Goal: Transaction & Acquisition: Purchase product/service

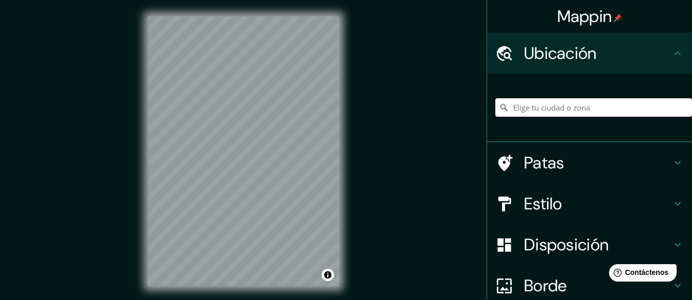
click at [525, 108] on input "Elige tu ciudad o zona" at bounding box center [593, 107] width 197 height 18
paste input "Av. [PERSON_NAME], [GEOGRAPHIC_DATA]"
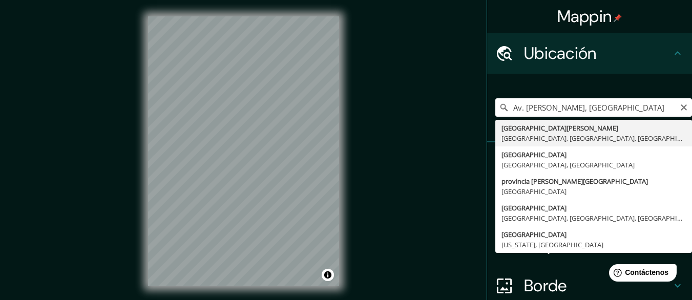
type input "[GEOGRAPHIC_DATA][PERSON_NAME], [GEOGRAPHIC_DATA], [GEOGRAPHIC_DATA], [GEOGRAPH…"
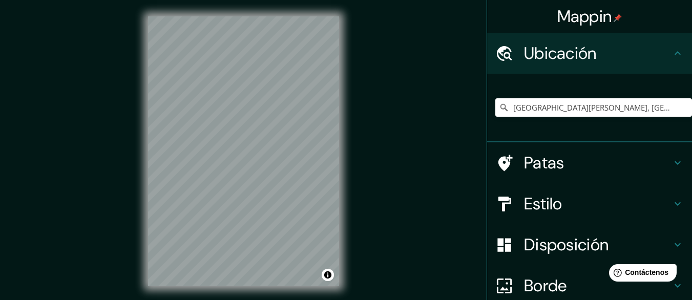
click at [568, 204] on h4 "Estilo" at bounding box center [597, 204] width 147 height 20
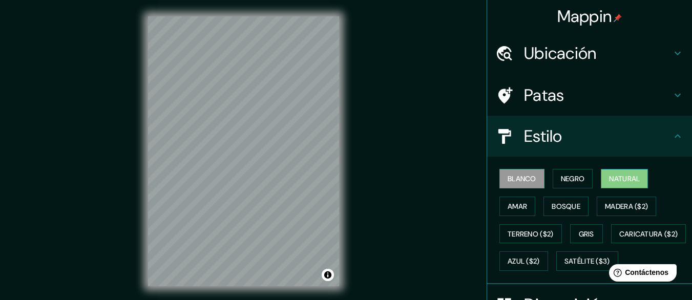
click at [618, 175] on font "Natural" at bounding box center [624, 178] width 31 height 9
click at [564, 211] on font "Bosque" at bounding box center [565, 206] width 29 height 13
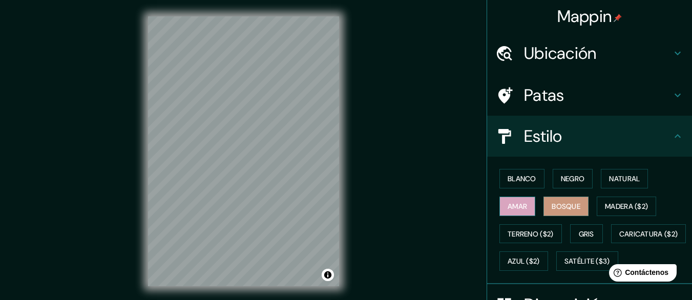
click at [511, 203] on font "Amar" at bounding box center [516, 206] width 19 height 9
click at [521, 178] on font "Blanco" at bounding box center [521, 178] width 29 height 9
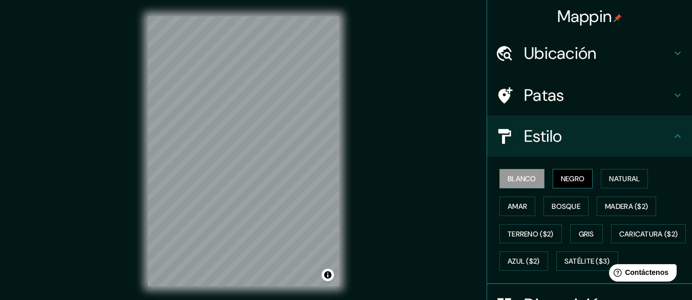
click at [561, 174] on font "Negro" at bounding box center [573, 178] width 24 height 13
click at [589, 107] on div "Patas" at bounding box center [589, 95] width 205 height 41
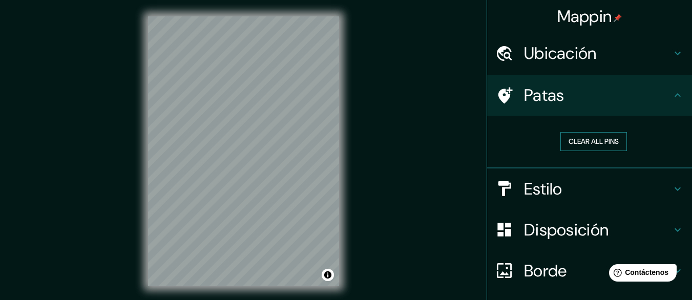
click at [600, 141] on button "Clear all pins" at bounding box center [593, 141] width 67 height 19
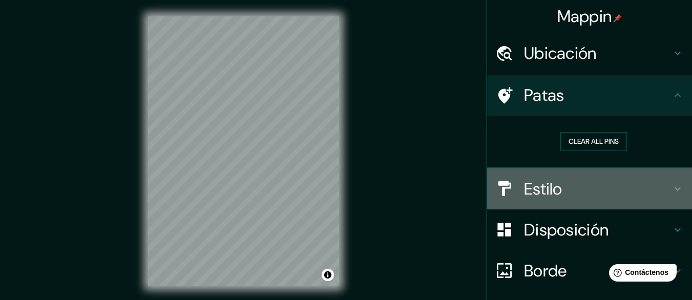
click at [585, 180] on h4 "Estilo" at bounding box center [597, 189] width 147 height 20
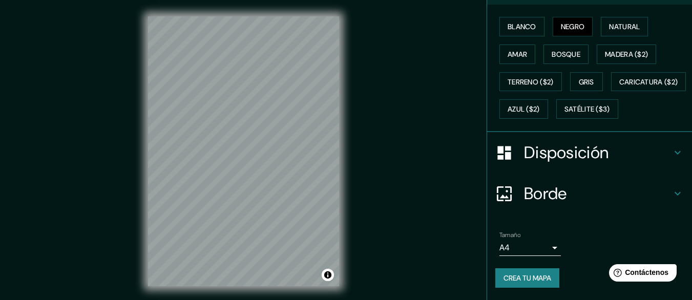
scroll to position [179, 0]
click at [654, 151] on h4 "Disposición" at bounding box center [597, 152] width 147 height 20
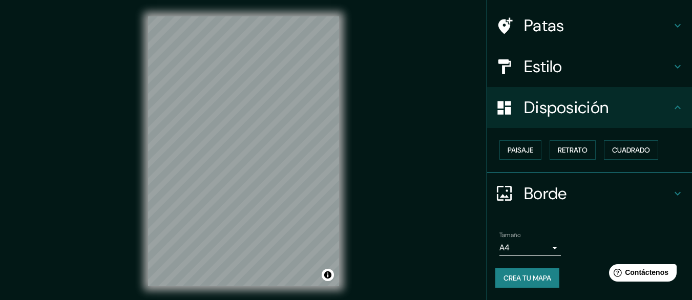
scroll to position [69, 0]
click at [527, 152] on button "Paisaje" at bounding box center [520, 150] width 42 height 19
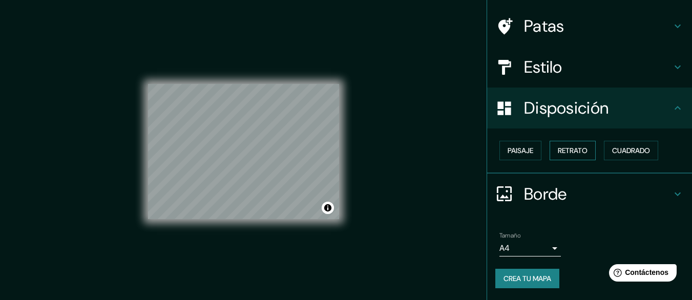
click at [560, 154] on font "Retrato" at bounding box center [573, 150] width 30 height 9
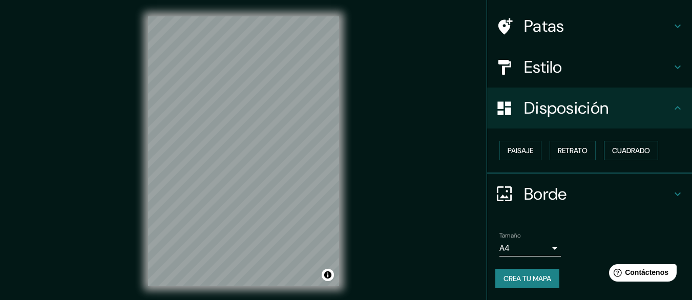
click at [625, 152] on font "Cuadrado" at bounding box center [631, 150] width 38 height 9
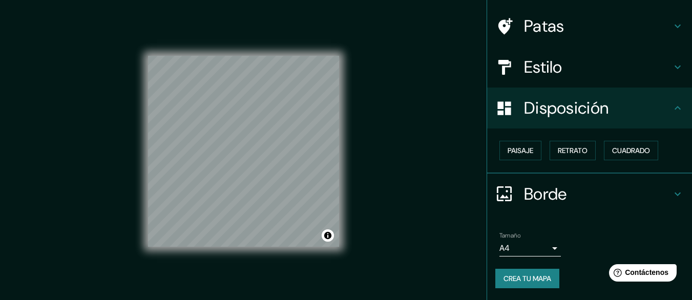
scroll to position [0, 0]
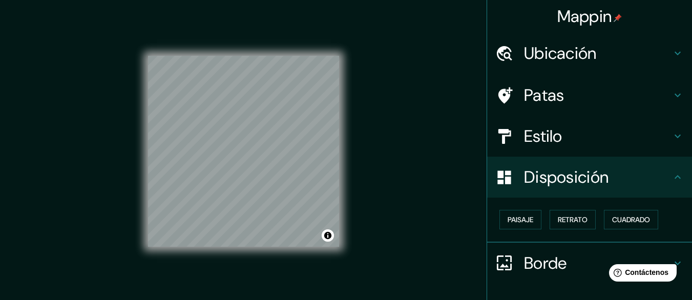
click at [571, 102] on h4 "Patas" at bounding box center [597, 95] width 147 height 20
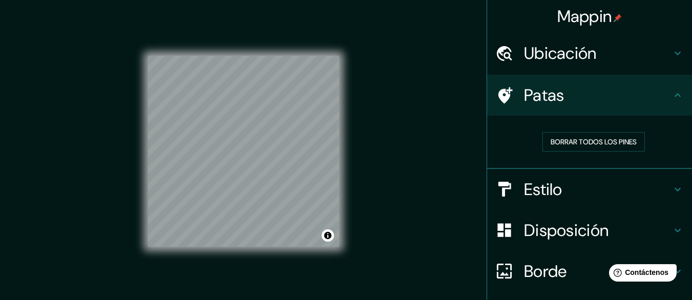
click at [552, 189] on font "Estilo" at bounding box center [543, 190] width 38 height 22
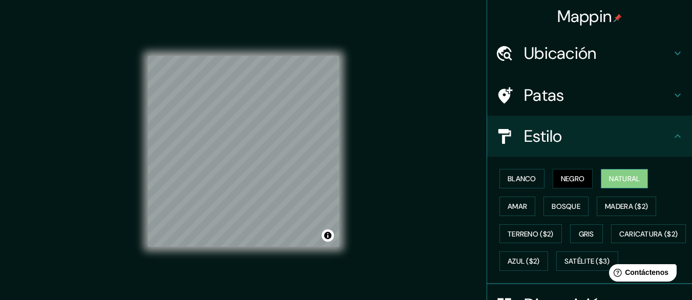
click at [626, 181] on font "Natural" at bounding box center [624, 178] width 31 height 9
click at [511, 209] on font "Amar" at bounding box center [516, 206] width 19 height 9
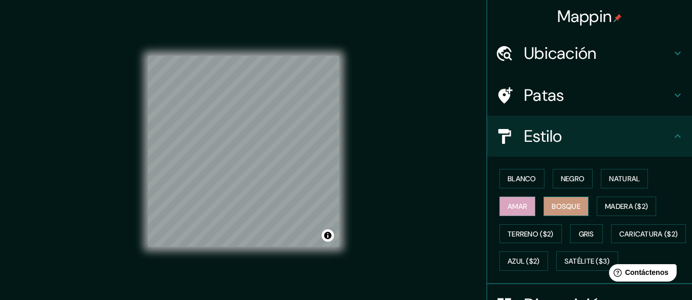
click at [569, 205] on font "Bosque" at bounding box center [565, 206] width 29 height 9
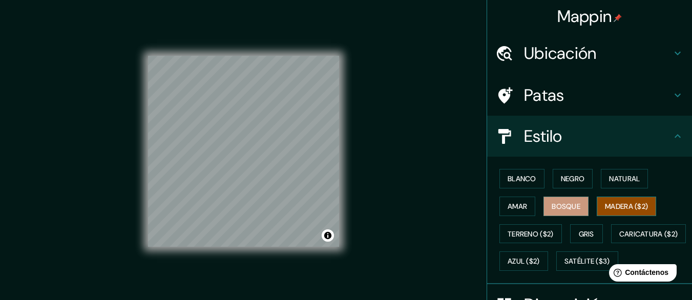
click at [614, 212] on font "Madera ($2)" at bounding box center [626, 206] width 43 height 13
click at [551, 207] on font "Bosque" at bounding box center [565, 206] width 29 height 9
click at [567, 181] on font "Negro" at bounding box center [573, 178] width 24 height 9
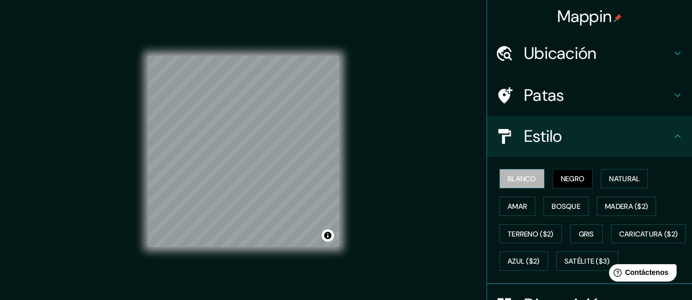
click at [517, 183] on font "Blanco" at bounding box center [521, 178] width 29 height 9
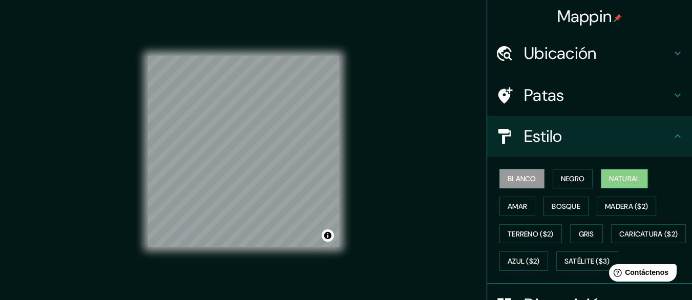
click at [619, 179] on font "Natural" at bounding box center [624, 178] width 31 height 9
click at [565, 211] on font "Bosque" at bounding box center [565, 206] width 29 height 13
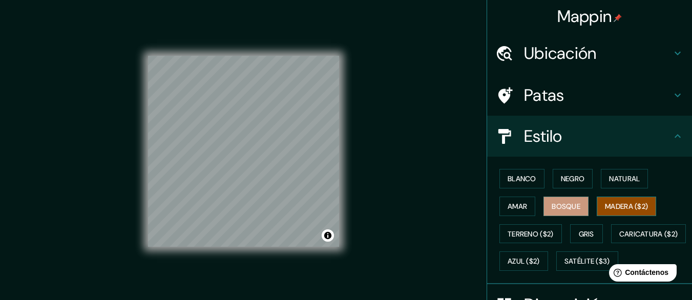
click at [608, 202] on font "Madera ($2)" at bounding box center [626, 206] width 43 height 9
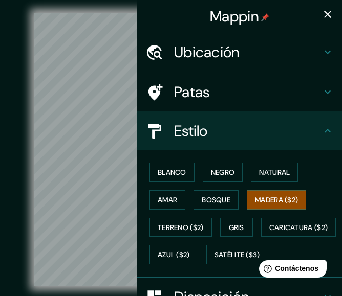
click at [219, 53] on font "Ubicación" at bounding box center [207, 51] width 66 height 19
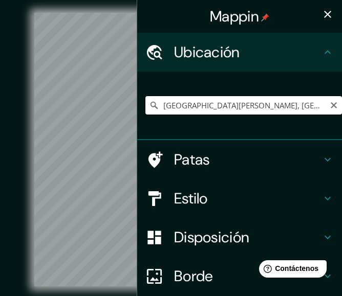
click at [240, 103] on input "[GEOGRAPHIC_DATA][PERSON_NAME], [GEOGRAPHIC_DATA], [GEOGRAPHIC_DATA], [GEOGRAPH…" at bounding box center [243, 105] width 197 height 18
click at [321, 109] on input "[GEOGRAPHIC_DATA][PERSON_NAME], [GEOGRAPHIC_DATA], [GEOGRAPHIC_DATA], [GEOGRAPH…" at bounding box center [243, 105] width 197 height 18
click at [316, 111] on input "[GEOGRAPHIC_DATA][PERSON_NAME], [GEOGRAPHIC_DATA], [GEOGRAPHIC_DATA], [GEOGRAPH…" at bounding box center [243, 105] width 197 height 18
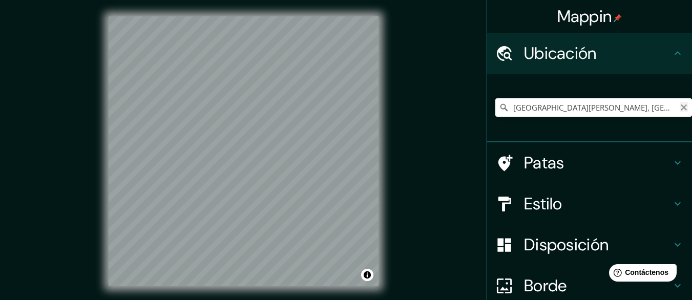
click at [679, 109] on icon "Claro" at bounding box center [683, 107] width 8 height 8
paste input "Av. [PERSON_NAME], [GEOGRAPHIC_DATA]"
click at [624, 103] on input "Alameda [GEOGRAPHIC_DATA], [GEOGRAPHIC_DATA], [GEOGRAPHIC_DATA], [GEOGRAPHIC_DA…" at bounding box center [593, 107] width 197 height 18
click at [680, 107] on input "Alameda [GEOGRAPHIC_DATA], [GEOGRAPHIC_DATA], [GEOGRAPHIC_DATA], [GEOGRAPHIC_DA…" at bounding box center [593, 107] width 197 height 18
type input "Alameda [GEOGRAPHIC_DATA], [GEOGRAPHIC_DATA], [GEOGRAPHIC_DATA], [GEOGRAPHIC_DA…"
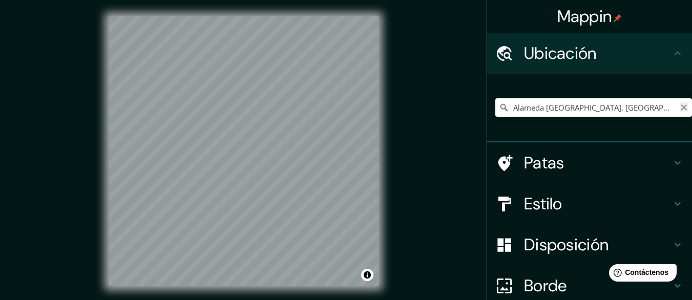
click at [679, 108] on icon "Claro" at bounding box center [683, 107] width 8 height 8
paste input "Av. [PERSON_NAME], [GEOGRAPHIC_DATA]"
type input "Av. [PERSON_NAME], [GEOGRAPHIC_DATA]"
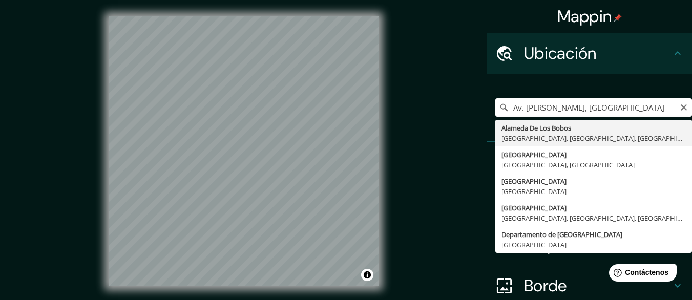
drag, startPoint x: 604, startPoint y: 115, endPoint x: 493, endPoint y: 107, distance: 110.9
click at [495, 107] on div "Av. [PERSON_NAME], [GEOGRAPHIC_DATA] [GEOGRAPHIC_DATA], [GEOGRAPHIC_DATA], [GEO…" at bounding box center [593, 107] width 197 height 18
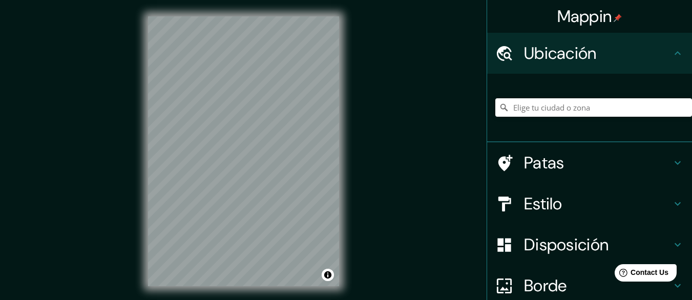
click at [552, 119] on div at bounding box center [593, 107] width 197 height 51
click at [558, 109] on input "Elige tu ciudad o zona" at bounding box center [593, 107] width 197 height 18
type input "v"
paste input "Av. Samuel Alcázar, Lima"
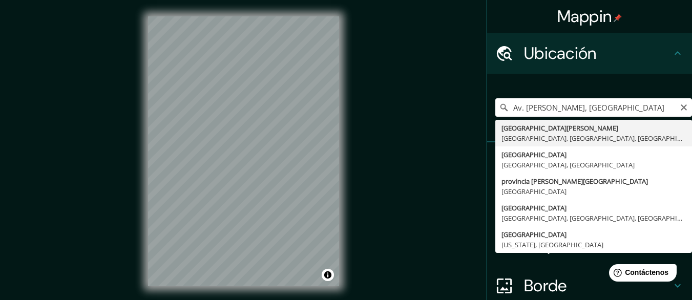
type input "Avenida Samuel Alcázar, Lima, Provincia de Lima, Perú"
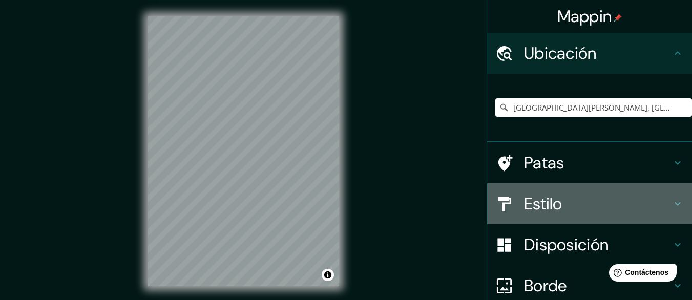
click at [565, 212] on h4 "Estilo" at bounding box center [597, 204] width 147 height 20
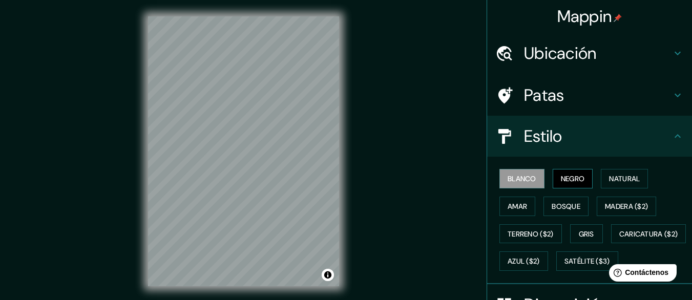
click at [580, 182] on button "Negro" at bounding box center [572, 178] width 40 height 19
click at [610, 179] on font "Natural" at bounding box center [624, 178] width 31 height 9
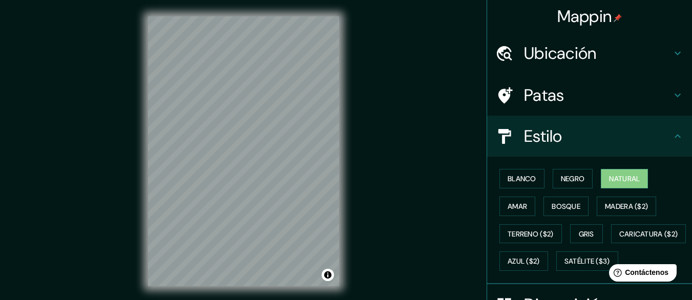
click at [619, 57] on h4 "Ubicación" at bounding box center [597, 53] width 147 height 20
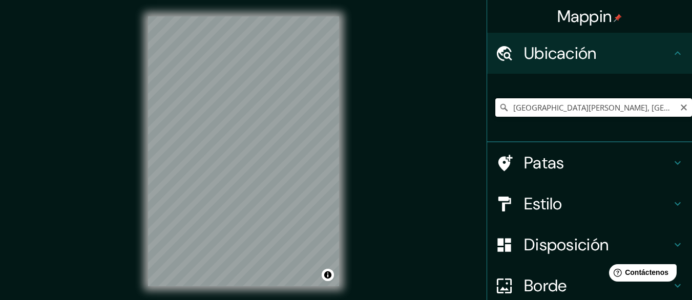
click at [678, 114] on input "[GEOGRAPHIC_DATA][PERSON_NAME], [GEOGRAPHIC_DATA], [GEOGRAPHIC_DATA], [GEOGRAPH…" at bounding box center [593, 107] width 197 height 18
click at [679, 110] on icon "Claro" at bounding box center [683, 107] width 8 height 8
type input "Rímac, [GEOGRAPHIC_DATA], [GEOGRAPHIC_DATA], [GEOGRAPHIC_DATA]"
drag, startPoint x: 354, startPoint y: 77, endPoint x: 558, endPoint y: 210, distance: 243.4
click at [558, 210] on h4 "Estilo" at bounding box center [597, 204] width 147 height 20
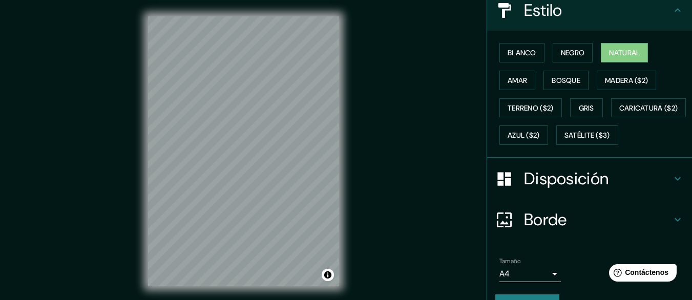
scroll to position [179, 0]
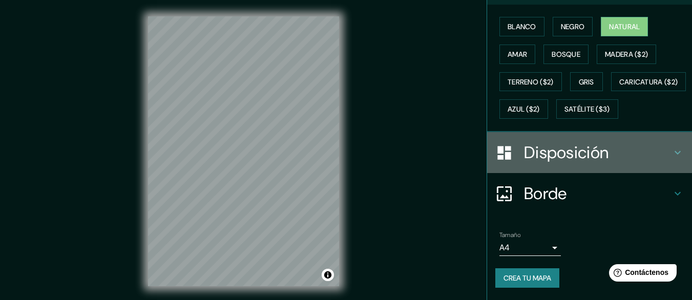
click at [598, 154] on font "Disposición" at bounding box center [566, 153] width 84 height 22
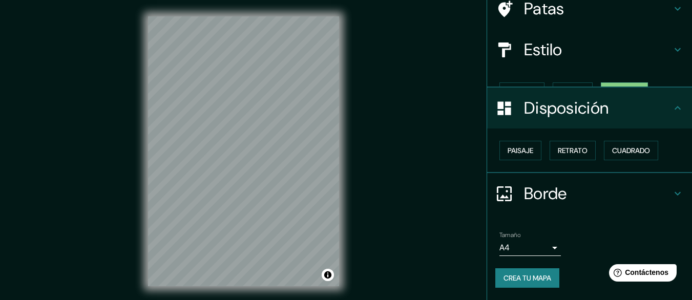
scroll to position [69, 0]
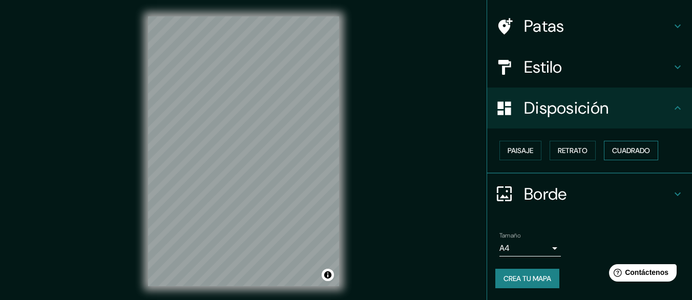
click at [620, 151] on font "Cuadrado" at bounding box center [631, 150] width 38 height 9
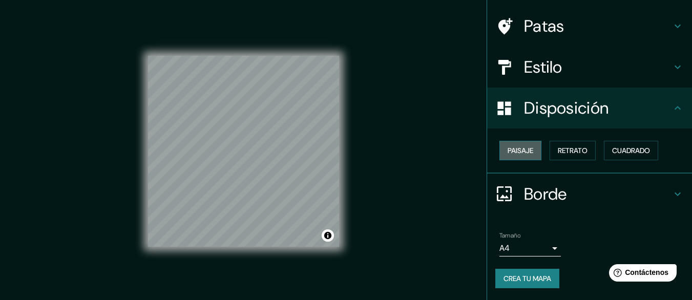
click at [520, 150] on font "Paisaje" at bounding box center [520, 150] width 26 height 9
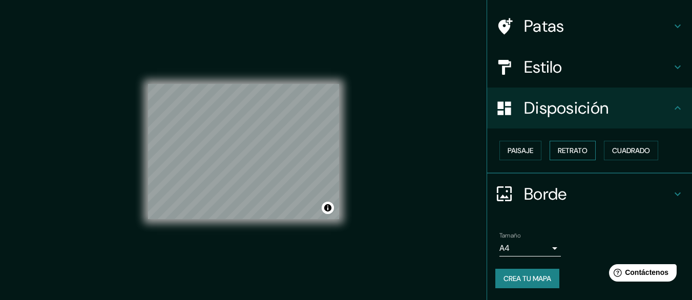
click at [550, 149] on button "Retrato" at bounding box center [572, 150] width 46 height 19
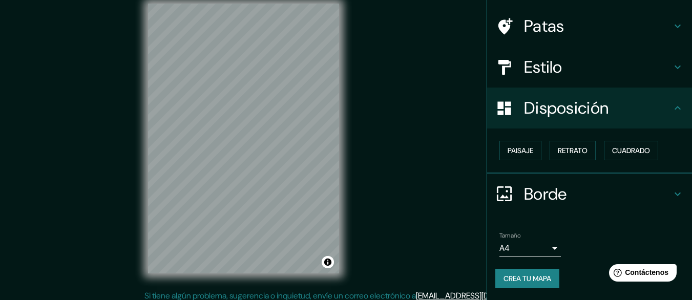
scroll to position [19, 0]
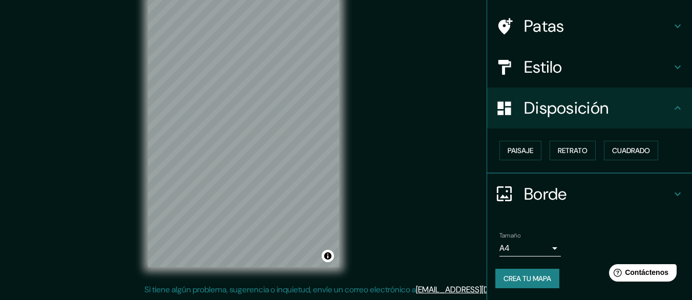
click at [545, 251] on body "Mappin Ubicación Rímac, Lima, Provincia de Lima, Perú Rímac Lima, Provincia de …" at bounding box center [346, 131] width 692 height 300
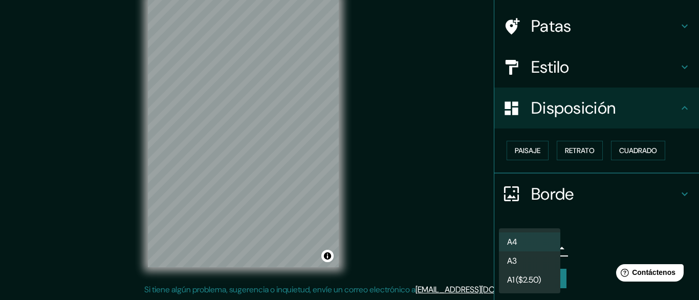
click at [598, 219] on div at bounding box center [349, 150] width 699 height 300
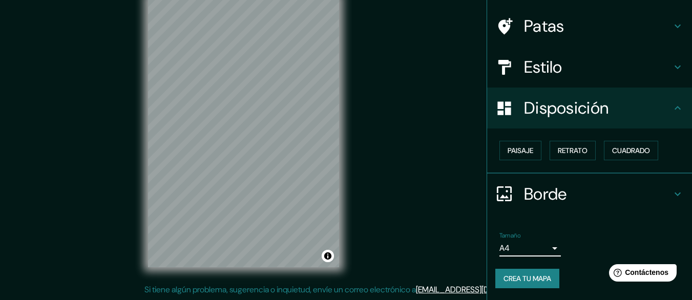
click at [536, 276] on font "Crea tu mapa" at bounding box center [527, 278] width 48 height 9
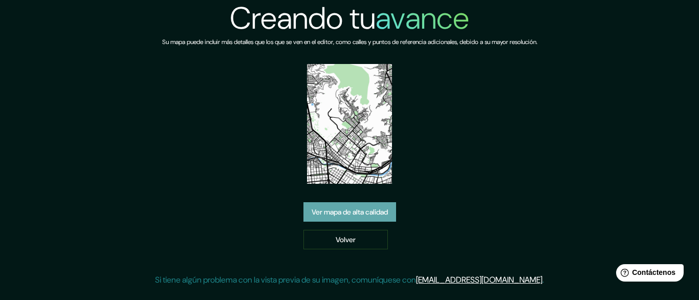
click at [355, 217] on font "Ver mapa de alta calidad" at bounding box center [350, 211] width 76 height 13
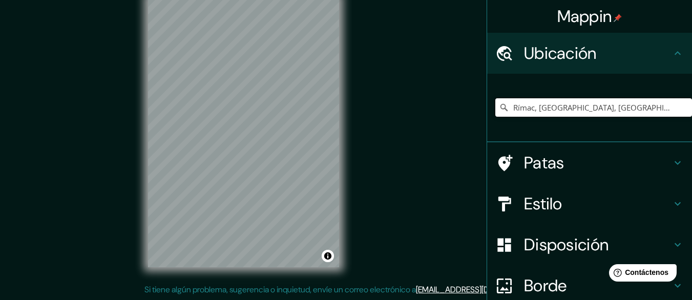
click at [591, 111] on input "Rímac, [GEOGRAPHIC_DATA], [GEOGRAPHIC_DATA], [GEOGRAPHIC_DATA]" at bounding box center [593, 107] width 197 height 18
click at [643, 106] on input "Rímac, [GEOGRAPHIC_DATA], [GEOGRAPHIC_DATA], [GEOGRAPHIC_DATA]" at bounding box center [593, 107] width 197 height 18
drag, startPoint x: 643, startPoint y: 106, endPoint x: 495, endPoint y: 113, distance: 148.7
click at [495, 113] on input "Rímac, [GEOGRAPHIC_DATA], [GEOGRAPHIC_DATA], [GEOGRAPHIC_DATA]" at bounding box center [593, 107] width 197 height 18
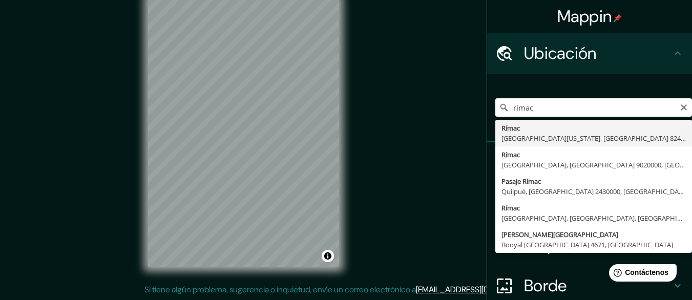
type input "Rímac, [GEOGRAPHIC_DATA], [GEOGRAPHIC_DATA], [GEOGRAPHIC_DATA]"
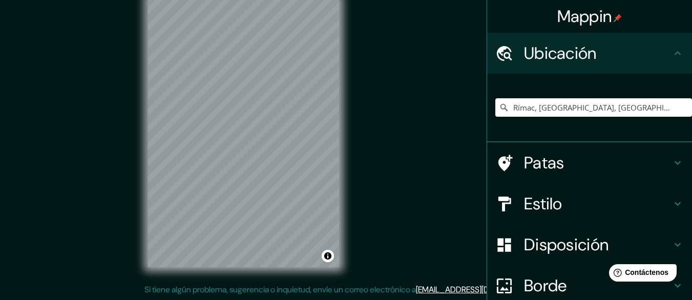
click at [562, 202] on h4 "Estilo" at bounding box center [597, 204] width 147 height 20
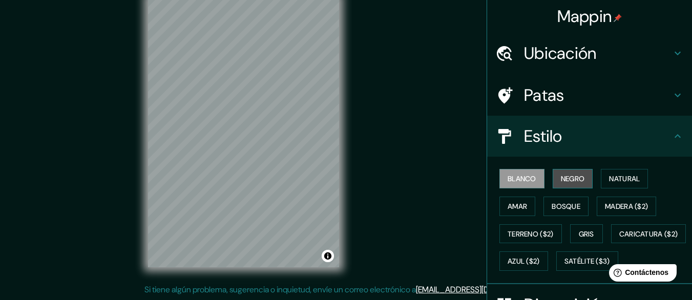
click at [573, 181] on font "Negro" at bounding box center [573, 178] width 24 height 9
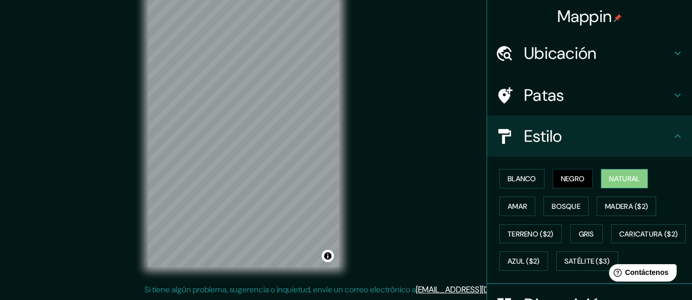
click at [607, 169] on button "Natural" at bounding box center [624, 178] width 47 height 19
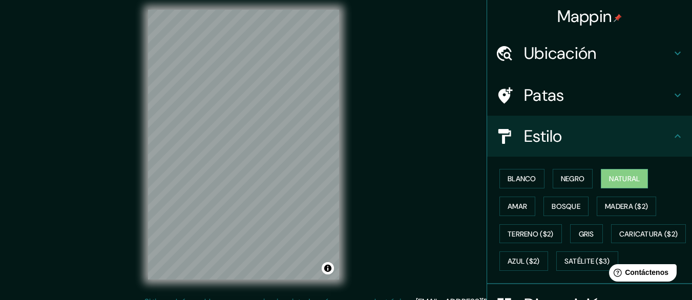
scroll to position [6, 0]
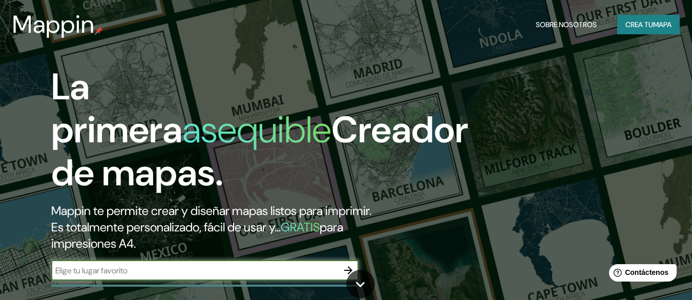
click at [145, 275] on input "text" at bounding box center [194, 271] width 287 height 12
type input "V"
type input "rimac"
click at [347, 266] on icon "button" at bounding box center [348, 270] width 12 height 12
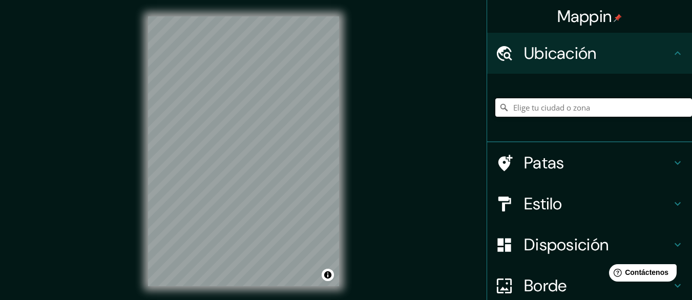
click at [534, 109] on input "Elige tu ciudad o zona" at bounding box center [593, 107] width 197 height 18
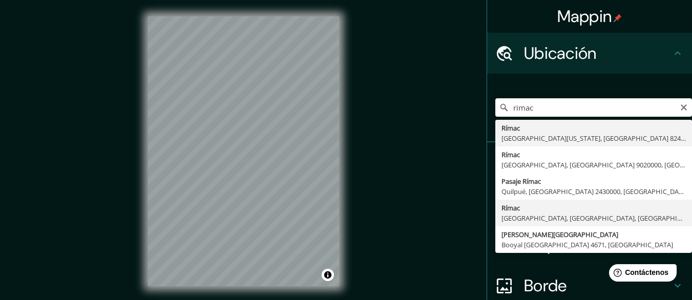
type input "Rímac, [GEOGRAPHIC_DATA], [GEOGRAPHIC_DATA], [GEOGRAPHIC_DATA]"
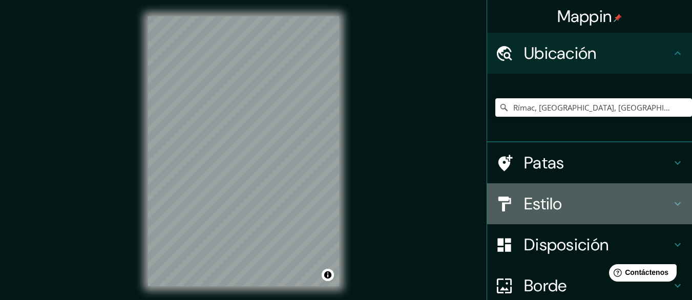
click at [596, 206] on h4 "Estilo" at bounding box center [597, 204] width 147 height 20
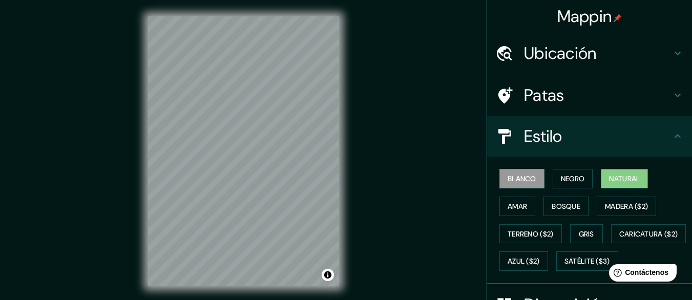
click at [601, 181] on button "Natural" at bounding box center [624, 178] width 47 height 19
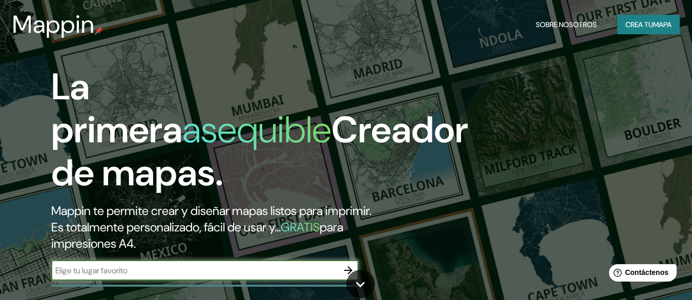
click at [346, 268] on icon "button" at bounding box center [348, 270] width 12 height 12
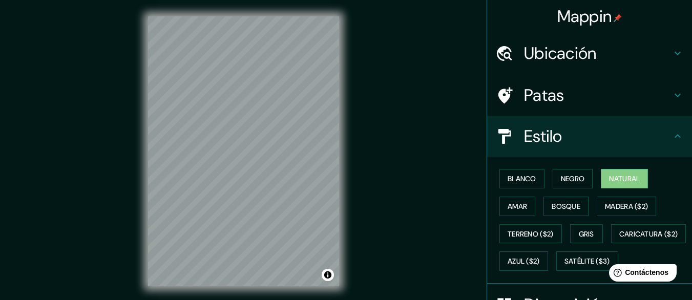
click at [569, 52] on font "Ubicación" at bounding box center [560, 53] width 73 height 22
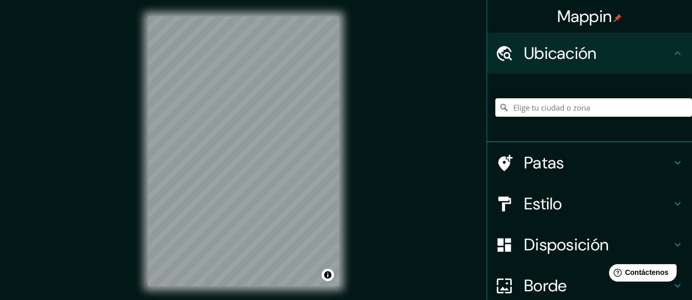
click at [563, 114] on input "Elige tu ciudad o zona" at bounding box center [593, 107] width 197 height 18
paste input "Av. [PERSON_NAME], [GEOGRAPHIC_DATA]"
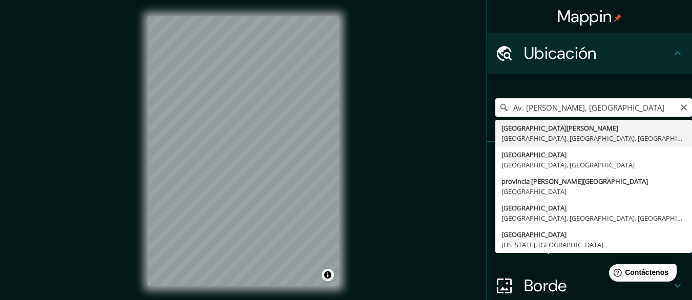
type input "[GEOGRAPHIC_DATA][PERSON_NAME], [GEOGRAPHIC_DATA], [GEOGRAPHIC_DATA], [GEOGRAPH…"
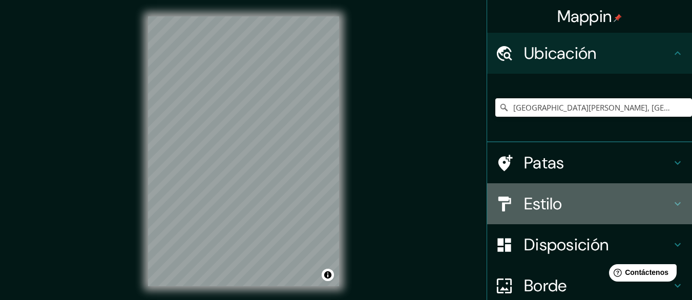
click at [556, 203] on h4 "Estilo" at bounding box center [597, 204] width 147 height 20
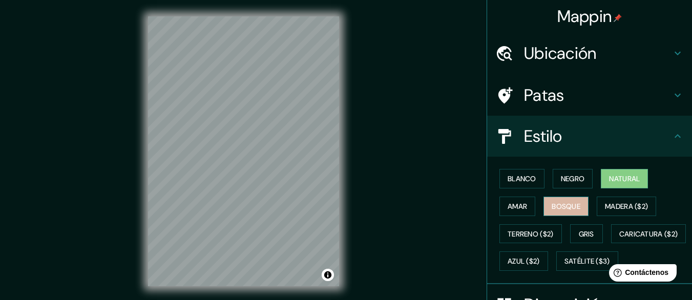
click at [561, 200] on font "Bosque" at bounding box center [565, 206] width 29 height 13
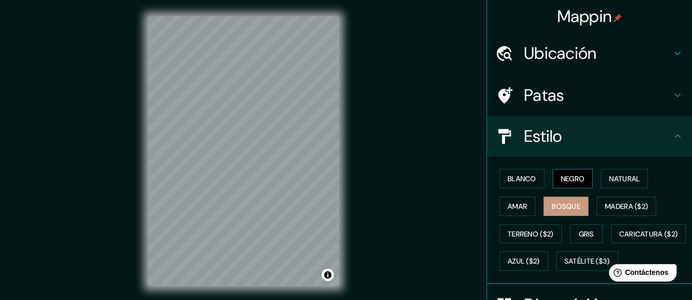
click at [568, 187] on button "Negro" at bounding box center [572, 178] width 40 height 19
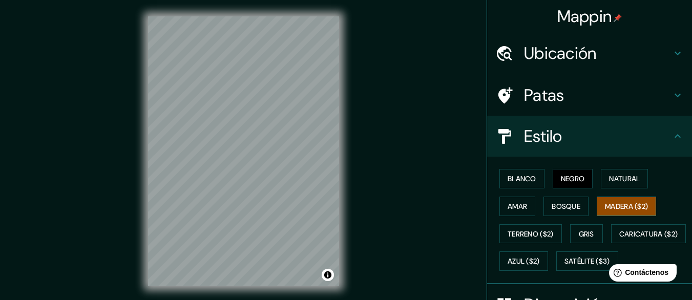
click at [623, 211] on font "Madera ($2)" at bounding box center [626, 206] width 43 height 13
click at [595, 227] on button "Gris" at bounding box center [586, 233] width 33 height 19
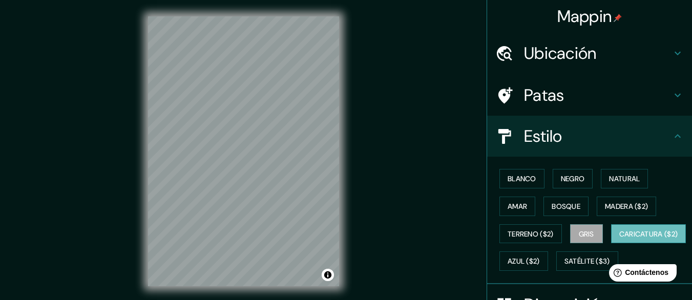
click at [619, 241] on font "Caricatura ($2)" at bounding box center [648, 233] width 59 height 13
click at [540, 262] on font "Azul ($2)" at bounding box center [523, 261] width 32 height 9
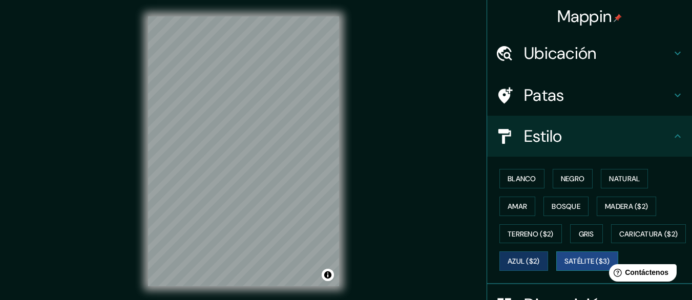
click at [564, 268] on font "Satélite ($3)" at bounding box center [587, 260] width 46 height 13
click at [520, 233] on font "Terreno ($2)" at bounding box center [530, 233] width 46 height 9
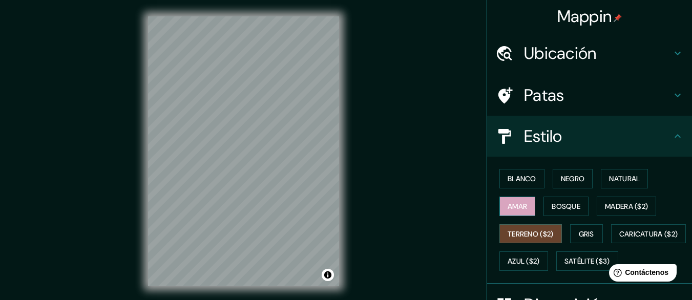
click at [518, 206] on font "Amar" at bounding box center [516, 206] width 19 height 9
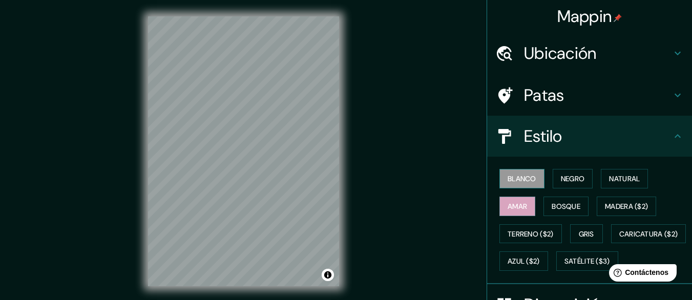
click at [515, 178] on font "Blanco" at bounding box center [521, 178] width 29 height 9
click at [576, 182] on font "Negro" at bounding box center [573, 178] width 24 height 9
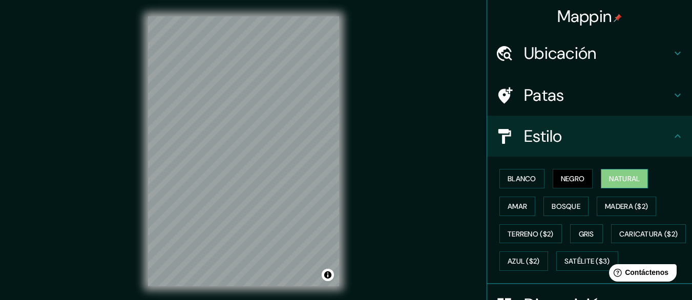
click at [614, 180] on font "Natural" at bounding box center [624, 178] width 31 height 9
click at [564, 180] on font "Negro" at bounding box center [573, 178] width 24 height 9
click at [551, 204] on font "Bosque" at bounding box center [565, 206] width 29 height 9
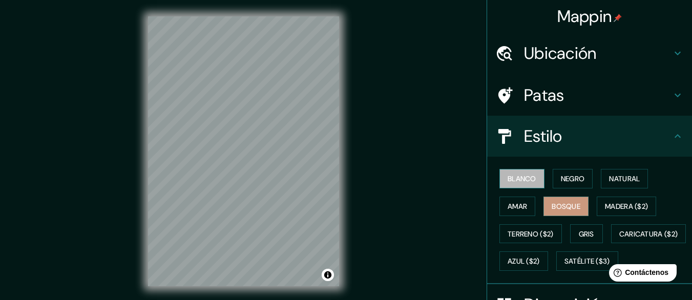
click at [521, 187] on button "Blanco" at bounding box center [521, 178] width 45 height 19
click at [583, 207] on div "Blanco Negro Natural Amar Bosque Madera ($2) Terreno ($2) Gris Caricatura ($2) …" at bounding box center [593, 220] width 197 height 110
click at [572, 207] on font "Bosque" at bounding box center [565, 206] width 29 height 9
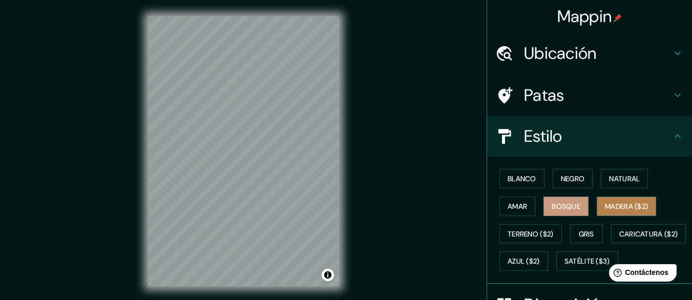
click at [611, 206] on font "Madera ($2)" at bounding box center [626, 206] width 43 height 9
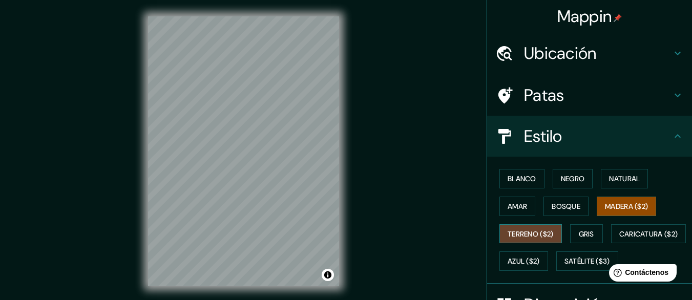
click at [545, 228] on font "Terreno ($2)" at bounding box center [530, 233] width 46 height 13
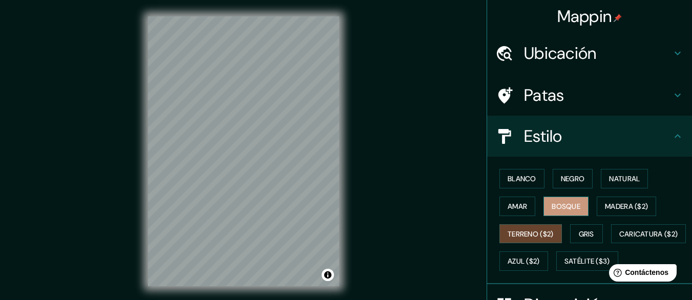
click at [551, 211] on font "Bosque" at bounding box center [565, 206] width 29 height 13
click at [585, 232] on font "Gris" at bounding box center [586, 233] width 15 height 9
click at [561, 199] on button "Bosque" at bounding box center [565, 206] width 45 height 19
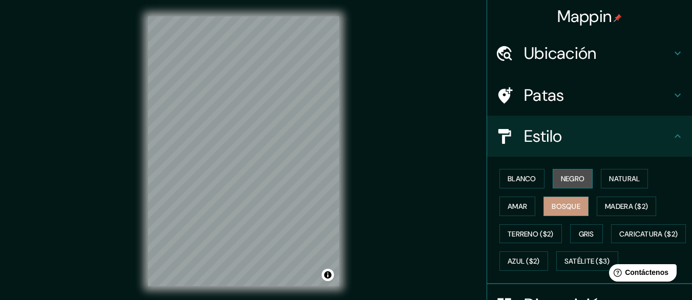
click at [560, 187] on button "Negro" at bounding box center [572, 178] width 40 height 19
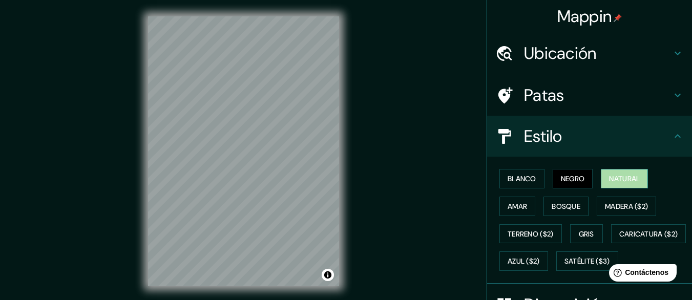
click at [602, 176] on button "Natural" at bounding box center [624, 178] width 47 height 19
click at [578, 174] on font "Negro" at bounding box center [573, 178] width 24 height 9
click at [510, 185] on font "Blanco" at bounding box center [521, 178] width 29 height 13
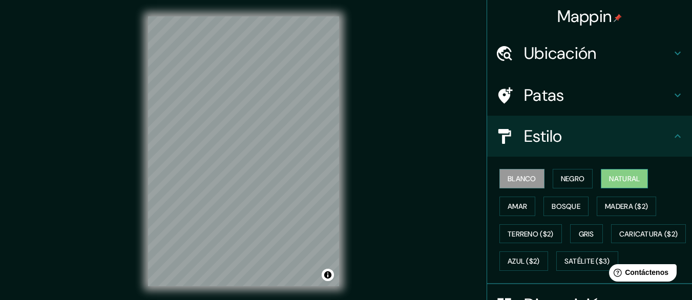
click at [610, 179] on font "Natural" at bounding box center [624, 178] width 31 height 9
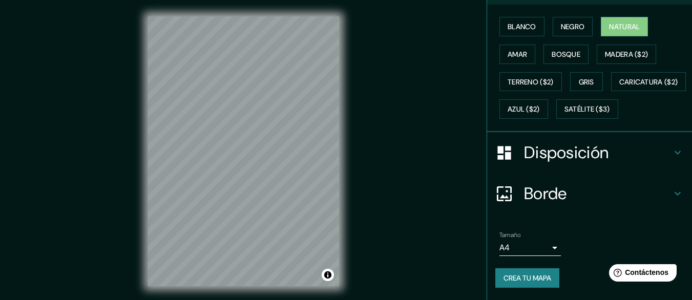
click at [568, 161] on font "Disposición" at bounding box center [566, 153] width 84 height 22
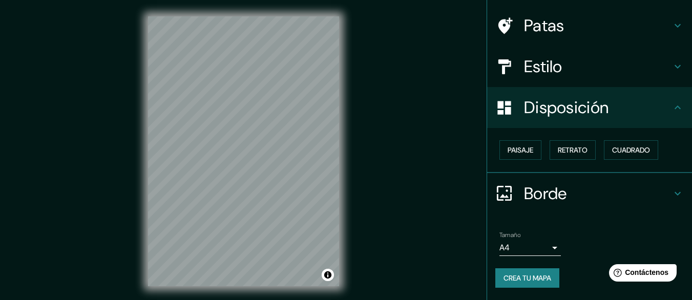
scroll to position [69, 0]
click at [583, 155] on button "Retrato" at bounding box center [572, 150] width 46 height 19
click at [521, 152] on font "Paisaje" at bounding box center [520, 150] width 26 height 9
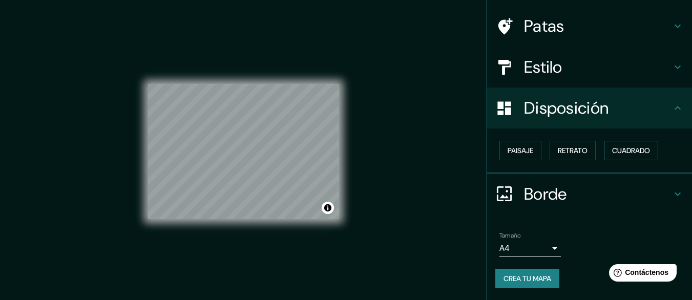
click at [619, 155] on font "Cuadrado" at bounding box center [631, 150] width 38 height 9
